Goal: Find specific page/section: Find specific page/section

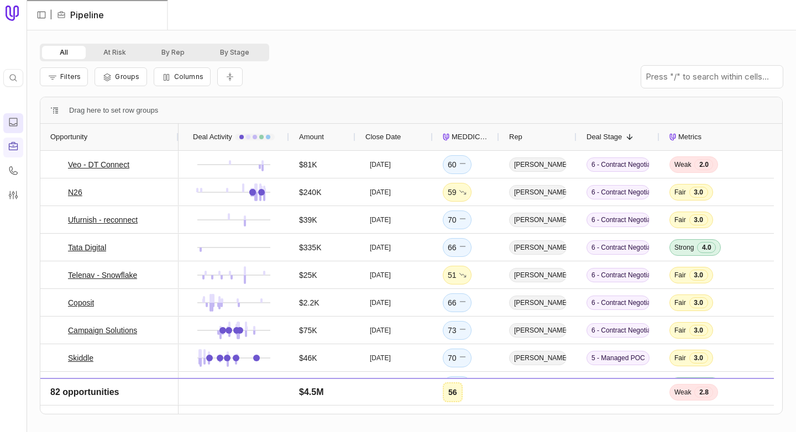
click at [12, 126] on icon at bounding box center [13, 122] width 8 height 8
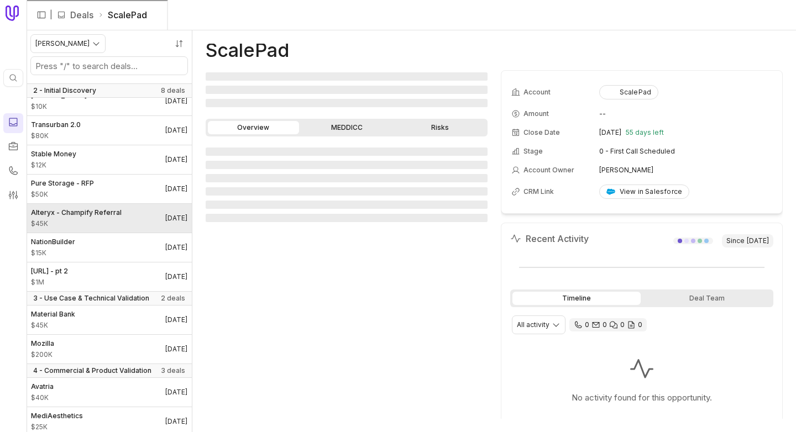
scroll to position [190, 0]
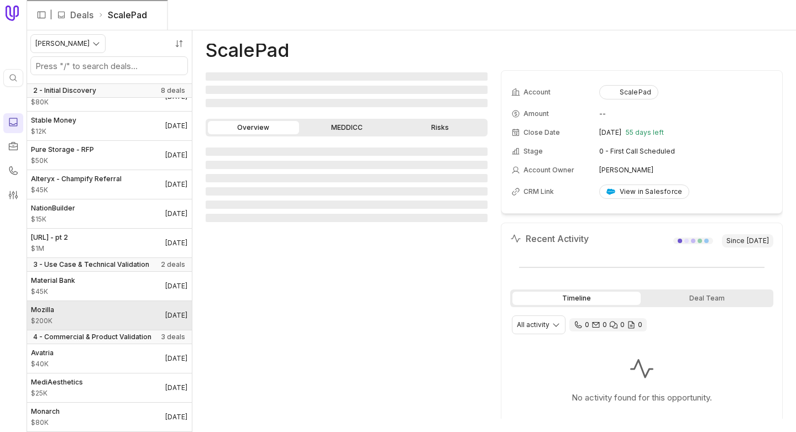
click at [104, 309] on link "Mozilla $200K [DATE]" at bounding box center [109, 315] width 165 height 29
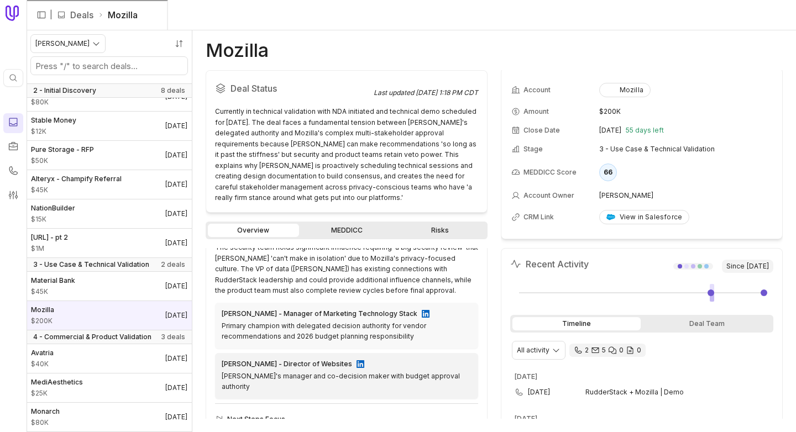
scroll to position [422, 0]
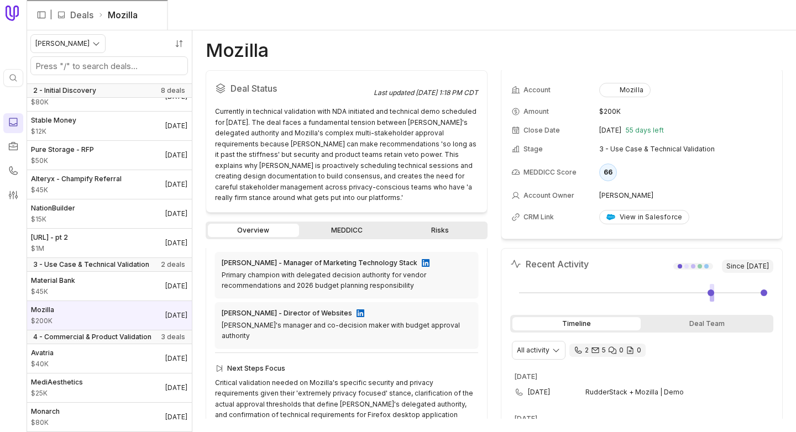
click at [333, 234] on link "MEDDICC" at bounding box center [346, 230] width 91 height 13
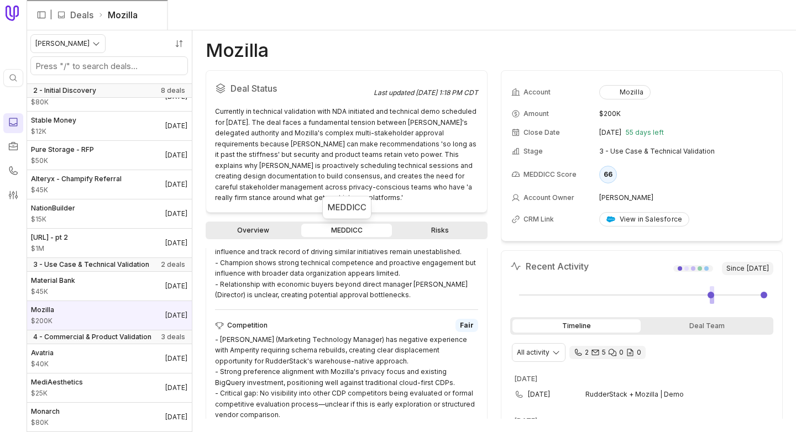
scroll to position [1167, 0]
